Goal: Task Accomplishment & Management: Use online tool/utility

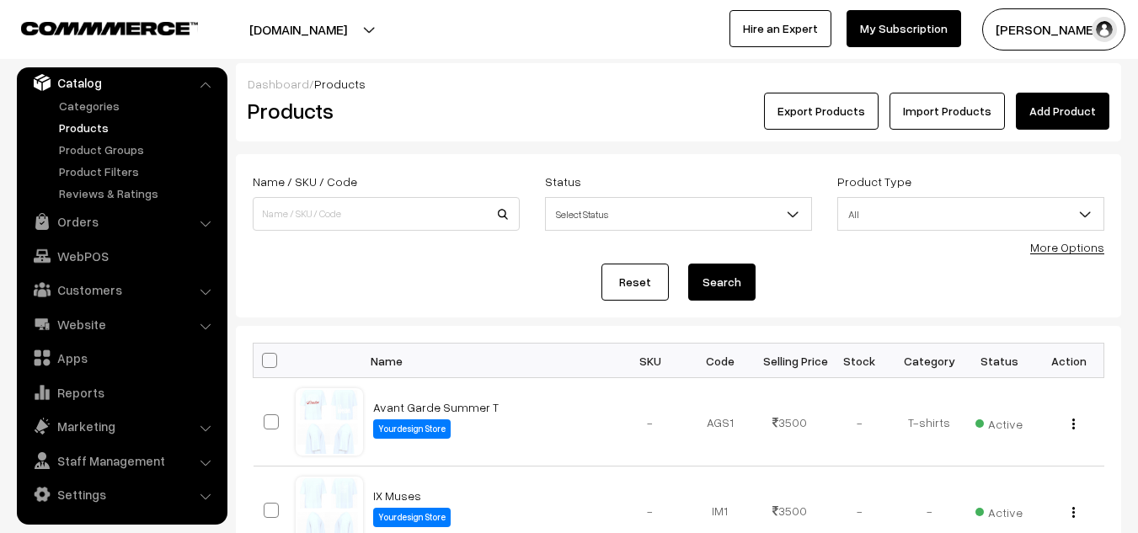
click at [939, 127] on link "Import Products" at bounding box center [947, 111] width 115 height 37
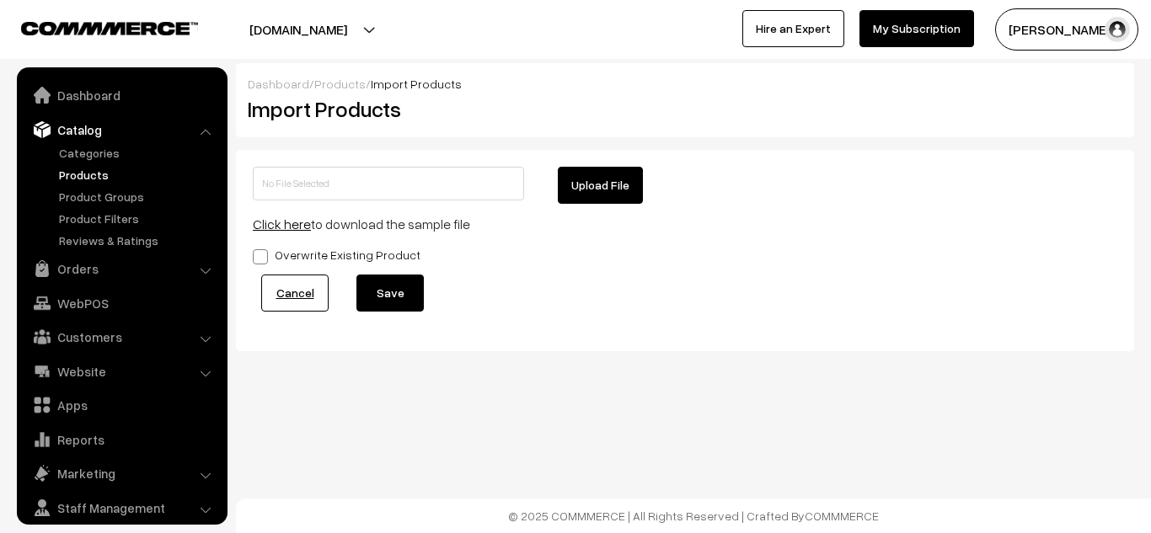
scroll to position [47, 0]
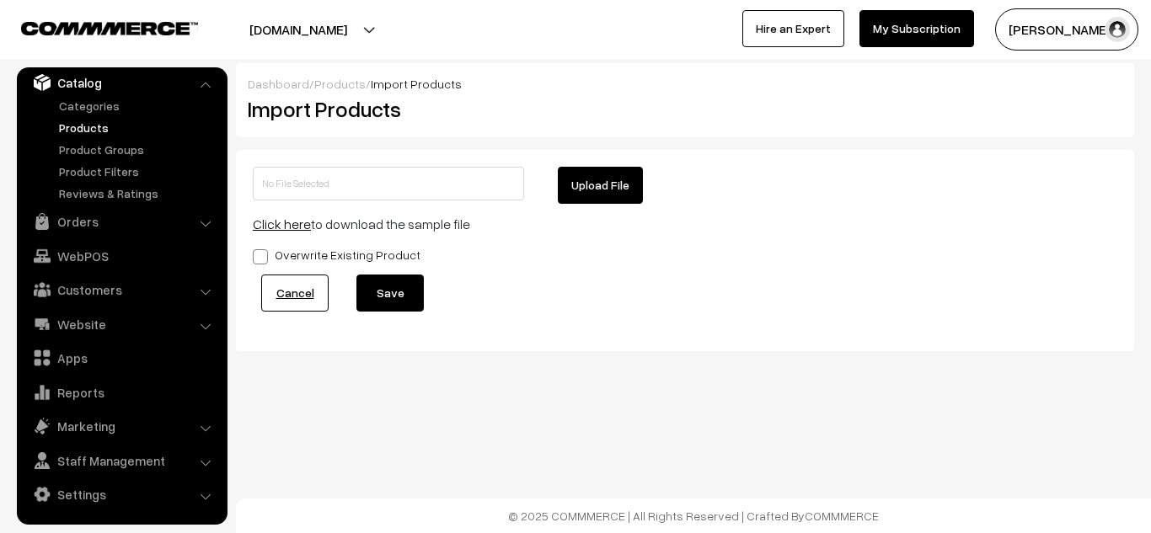
click at [578, 190] on button "Upload File" at bounding box center [600, 185] width 85 height 37
type input "1756380898-product-export.zip"
click at [398, 277] on button "Save" at bounding box center [389, 293] width 67 height 37
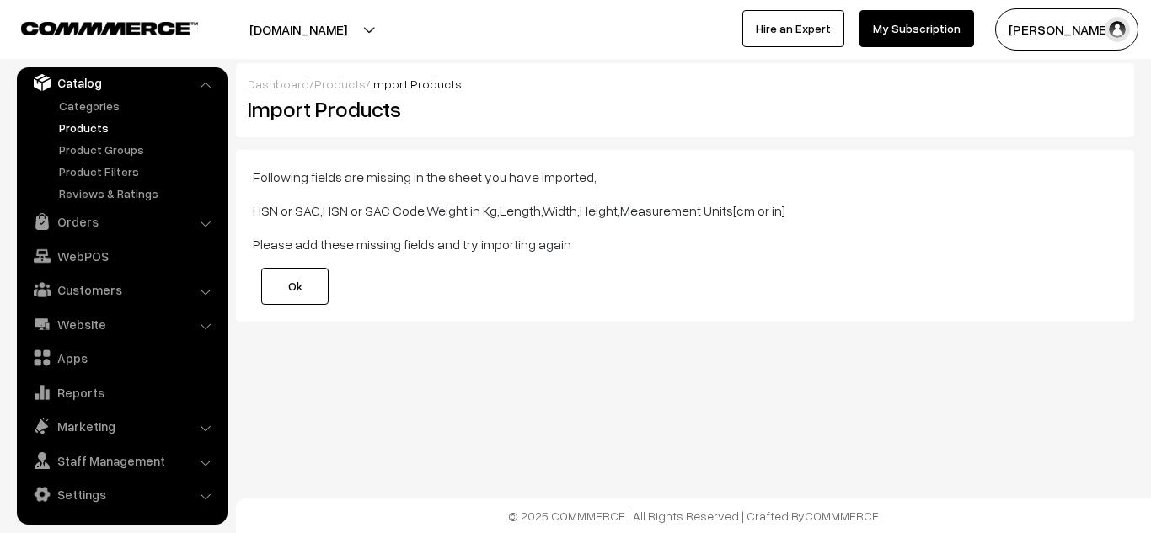
click at [318, 289] on link "Ok" at bounding box center [294, 286] width 67 height 37
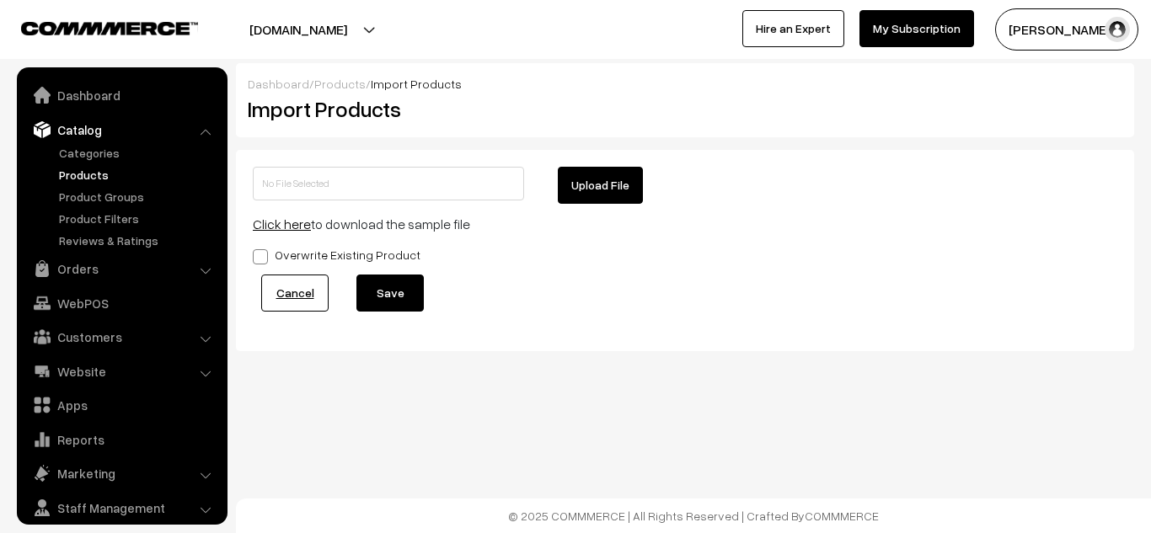
scroll to position [47, 0]
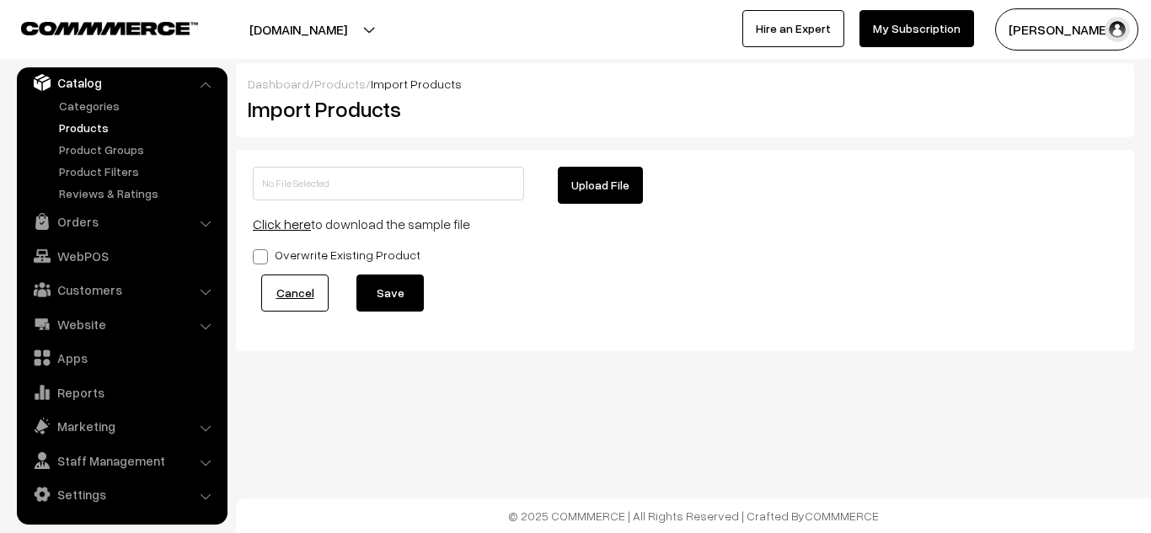
click at [577, 281] on div "Cancel Save" at bounding box center [685, 293] width 864 height 37
click at [275, 225] on link "Click here" at bounding box center [282, 224] width 58 height 17
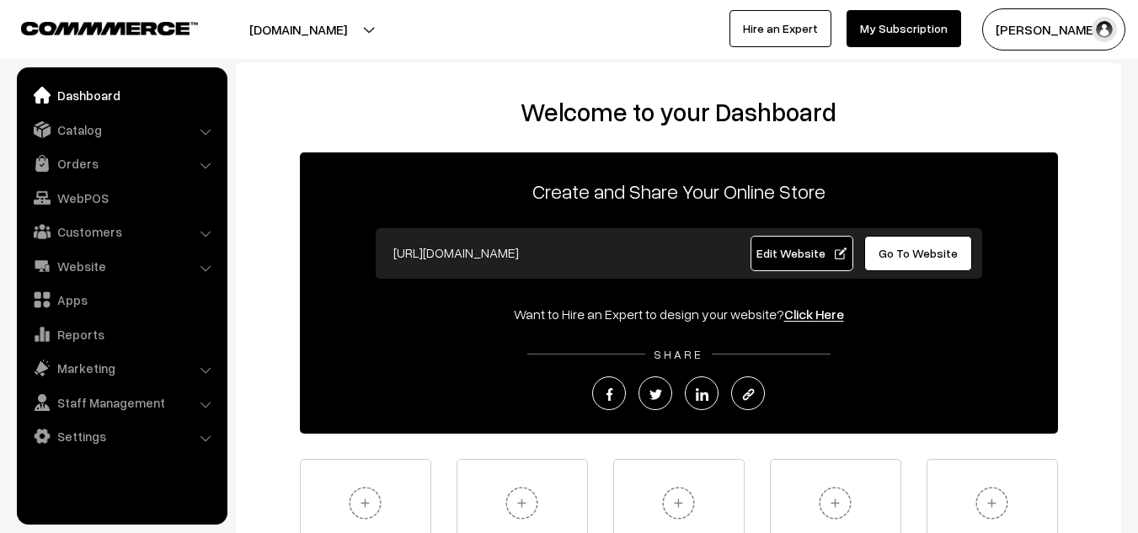
click at [114, 99] on link "Dashboard" at bounding box center [121, 95] width 200 height 30
click at [88, 131] on link "Catalog" at bounding box center [121, 130] width 200 height 30
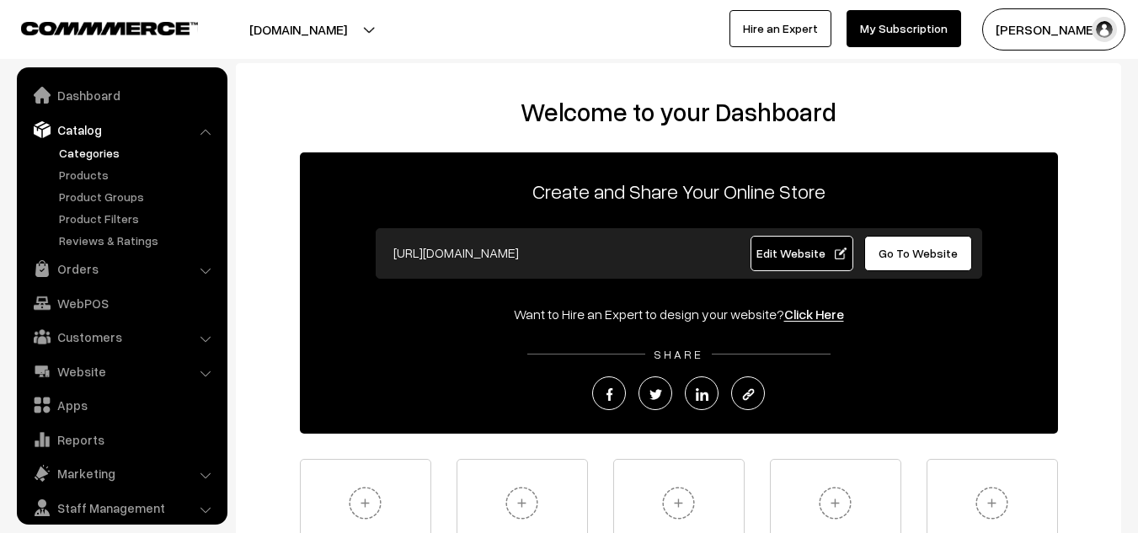
click at [88, 157] on link "Categories" at bounding box center [138, 153] width 167 height 18
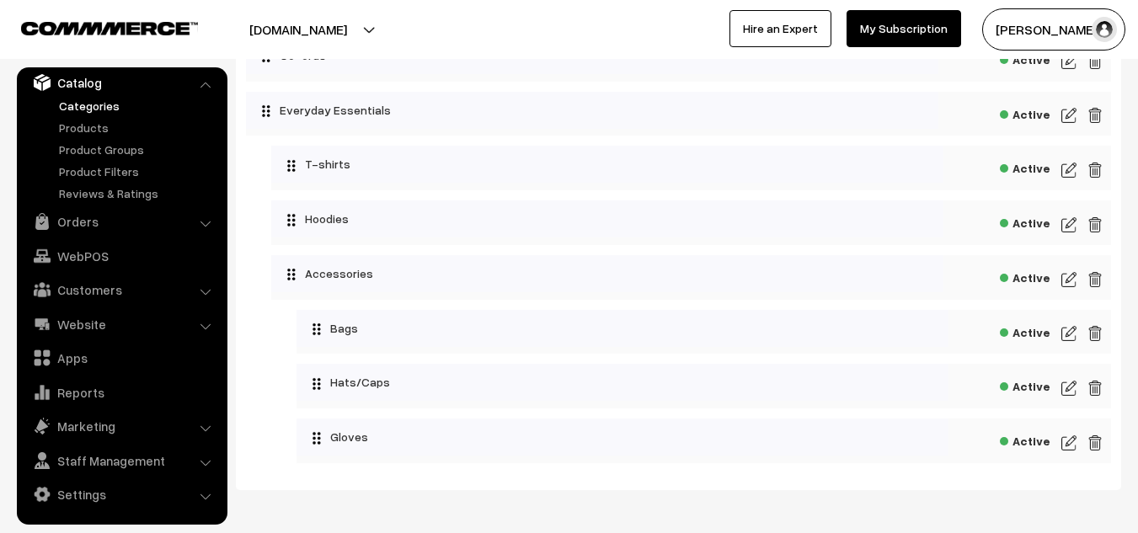
scroll to position [190, 0]
click at [1070, 332] on img at bounding box center [1068, 332] width 15 height 20
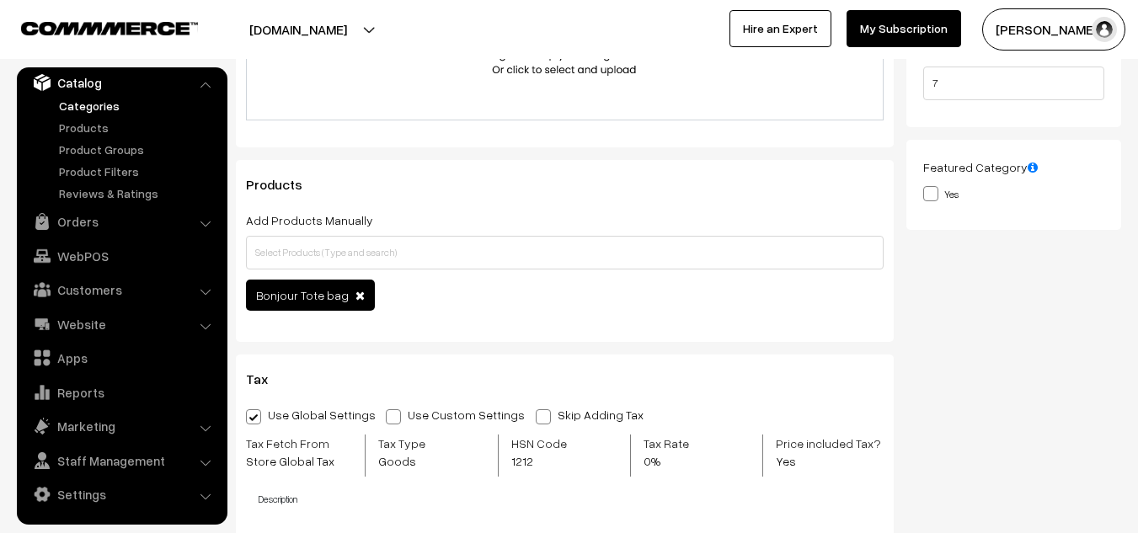
scroll to position [418, 0]
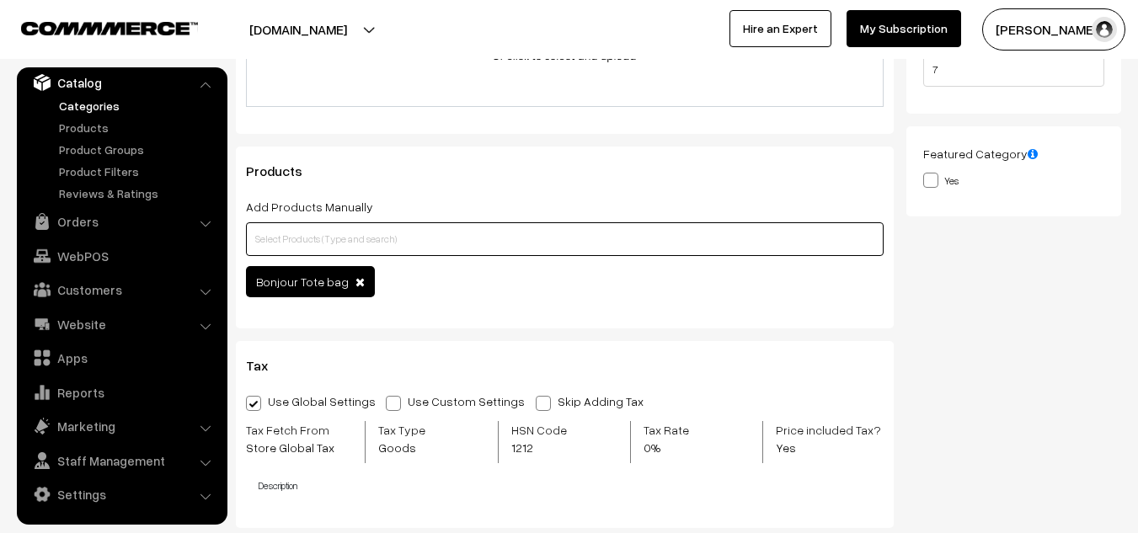
click at [405, 238] on input "text" at bounding box center [565, 239] width 638 height 34
type input "t"
